Goal: Find specific page/section: Find specific page/section

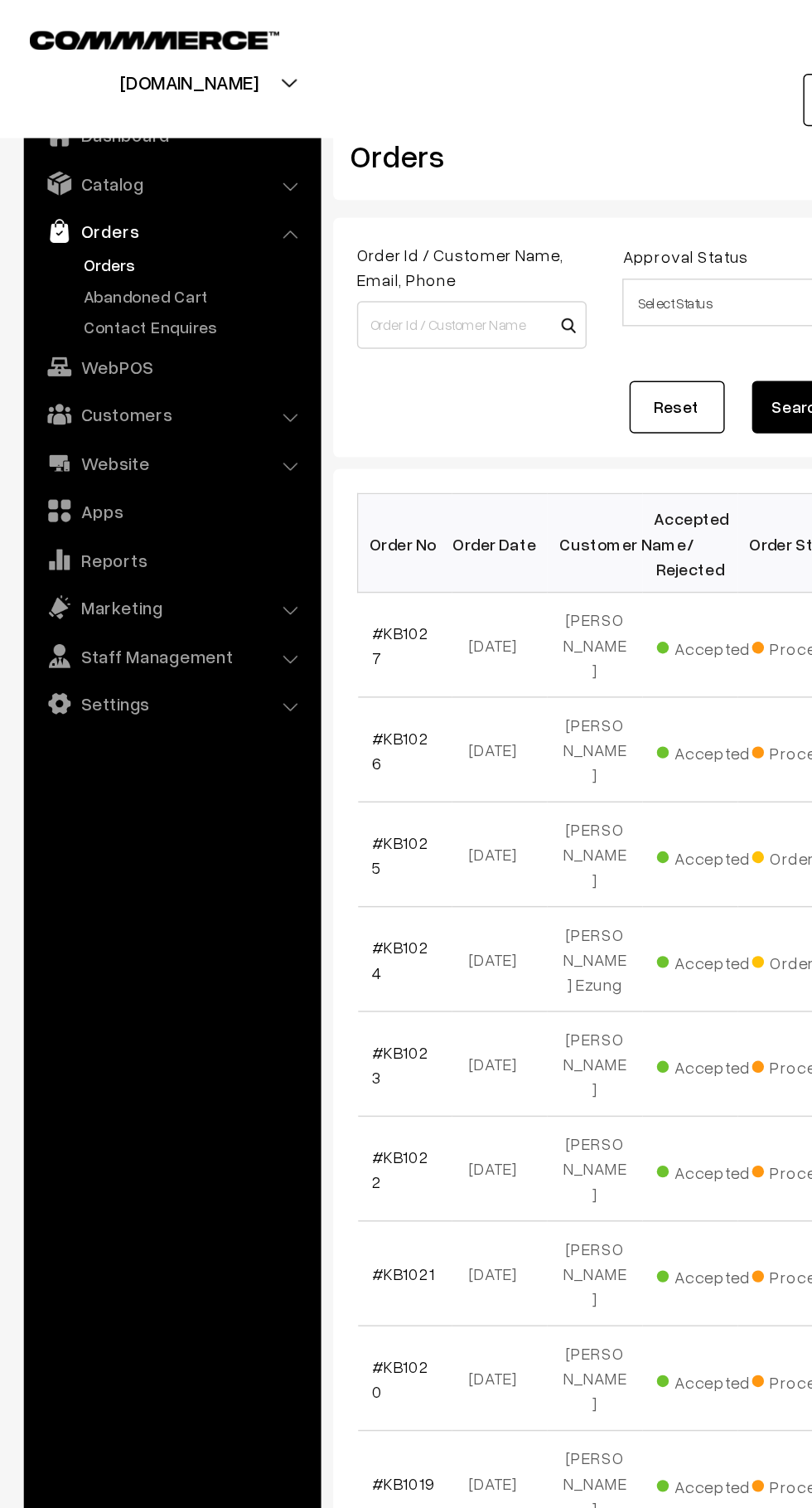
click at [136, 204] on link "Abandoned Cart" at bounding box center [136, 206] width 164 height 17
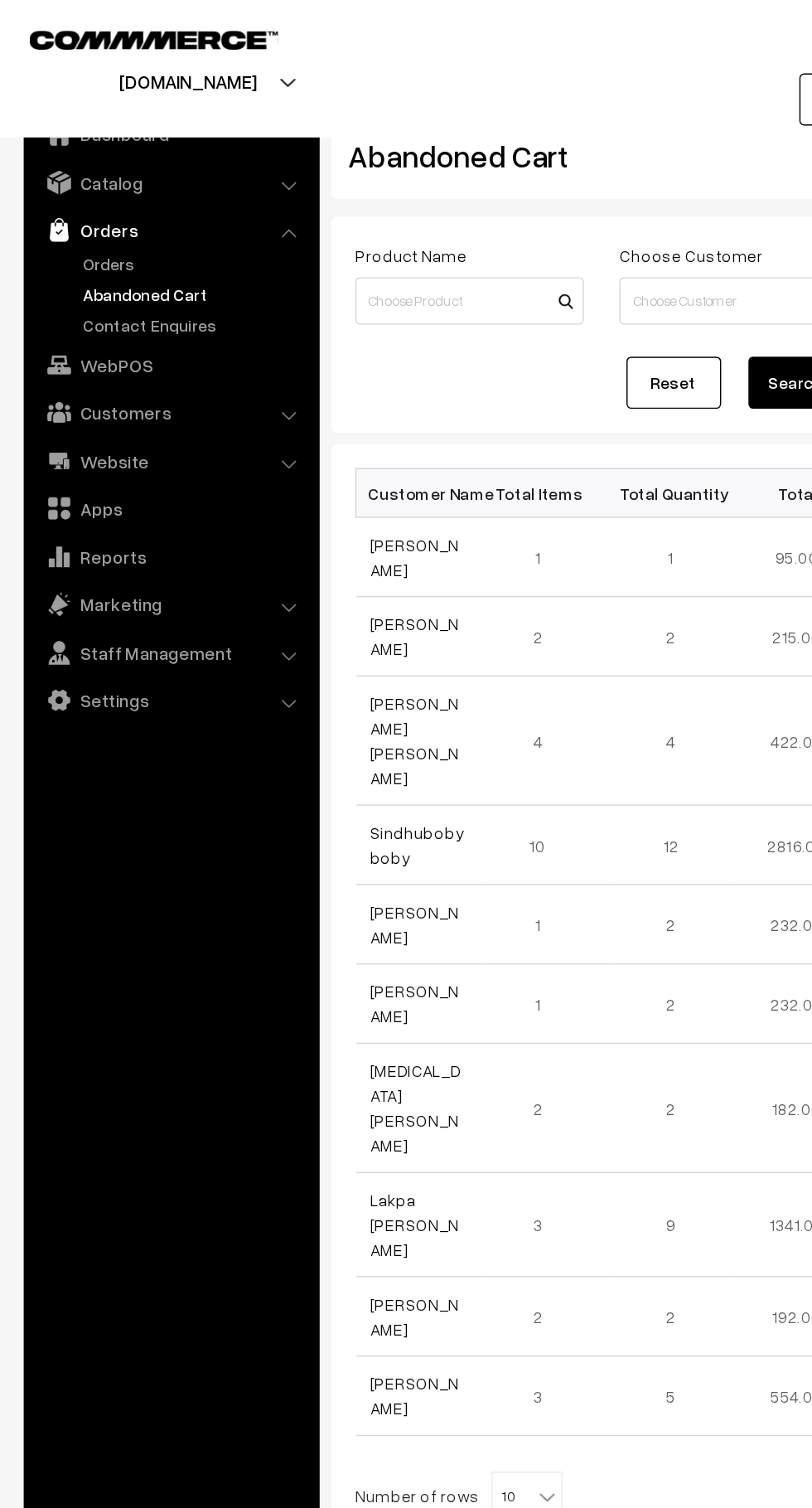
click at [97, 189] on link "Orders" at bounding box center [136, 184] width 164 height 17
